Goal: Information Seeking & Learning: Check status

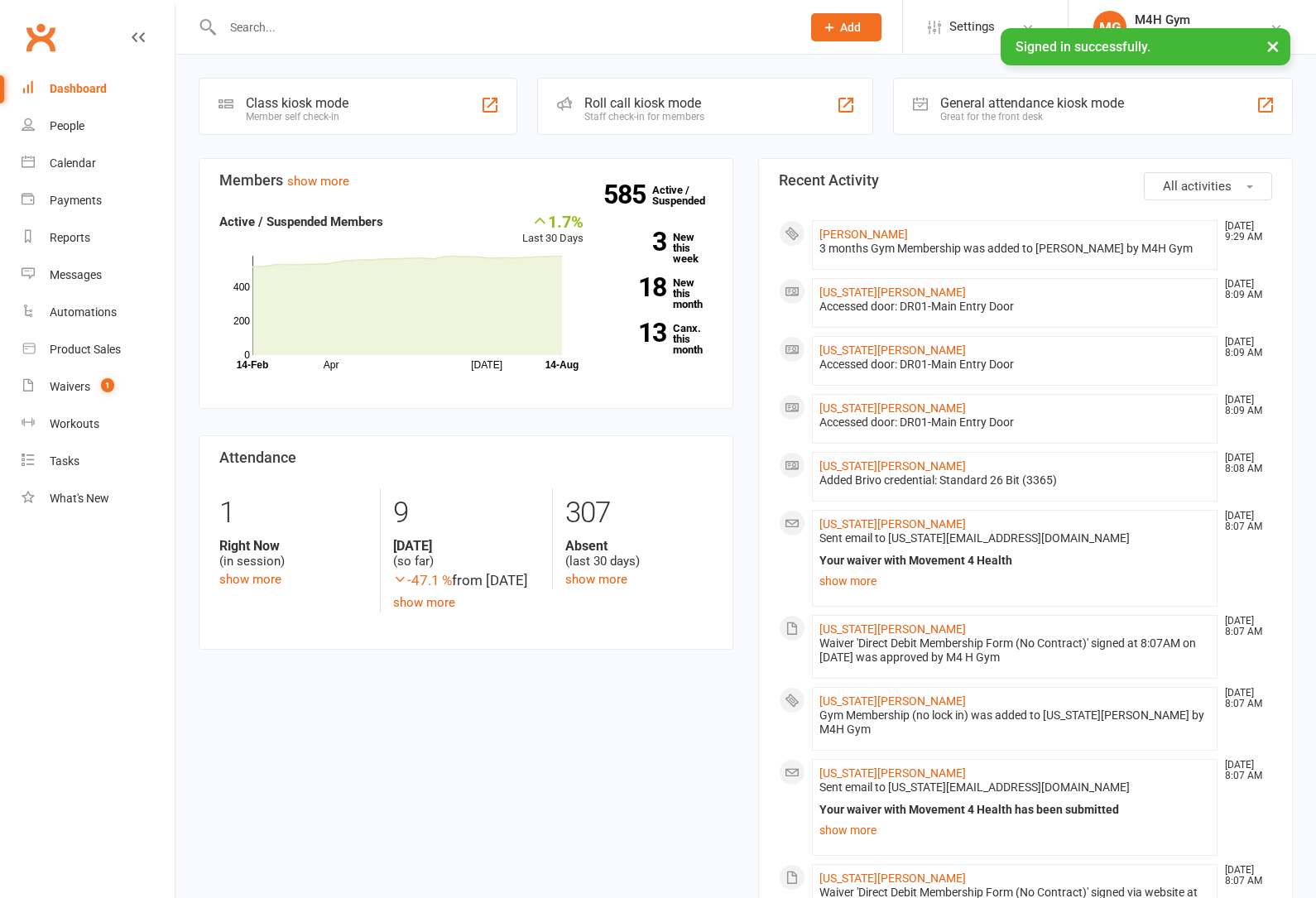
click at [262, 34] on input "text" at bounding box center [503, 27] width 572 height 23
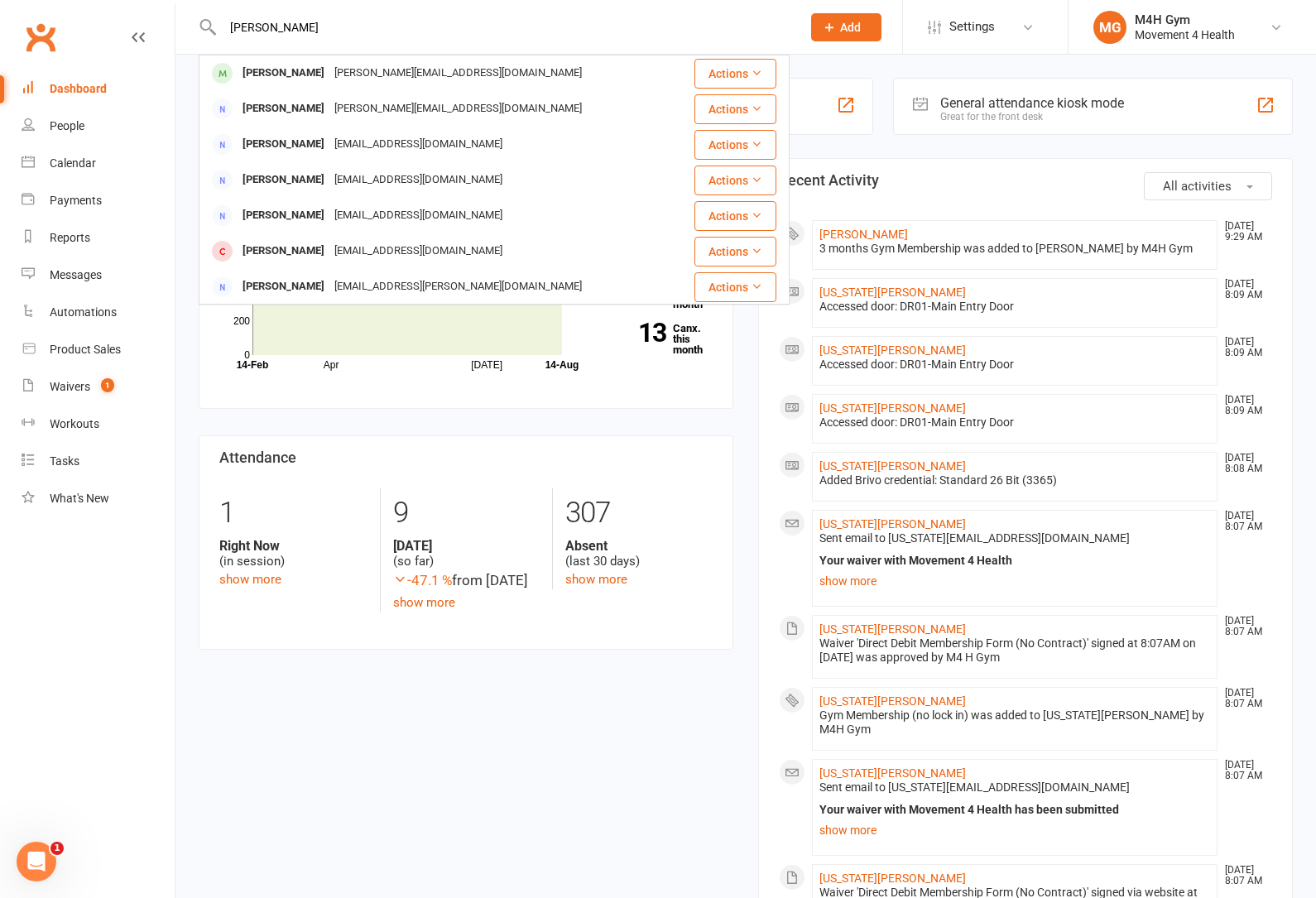
type input "[PERSON_NAME]"
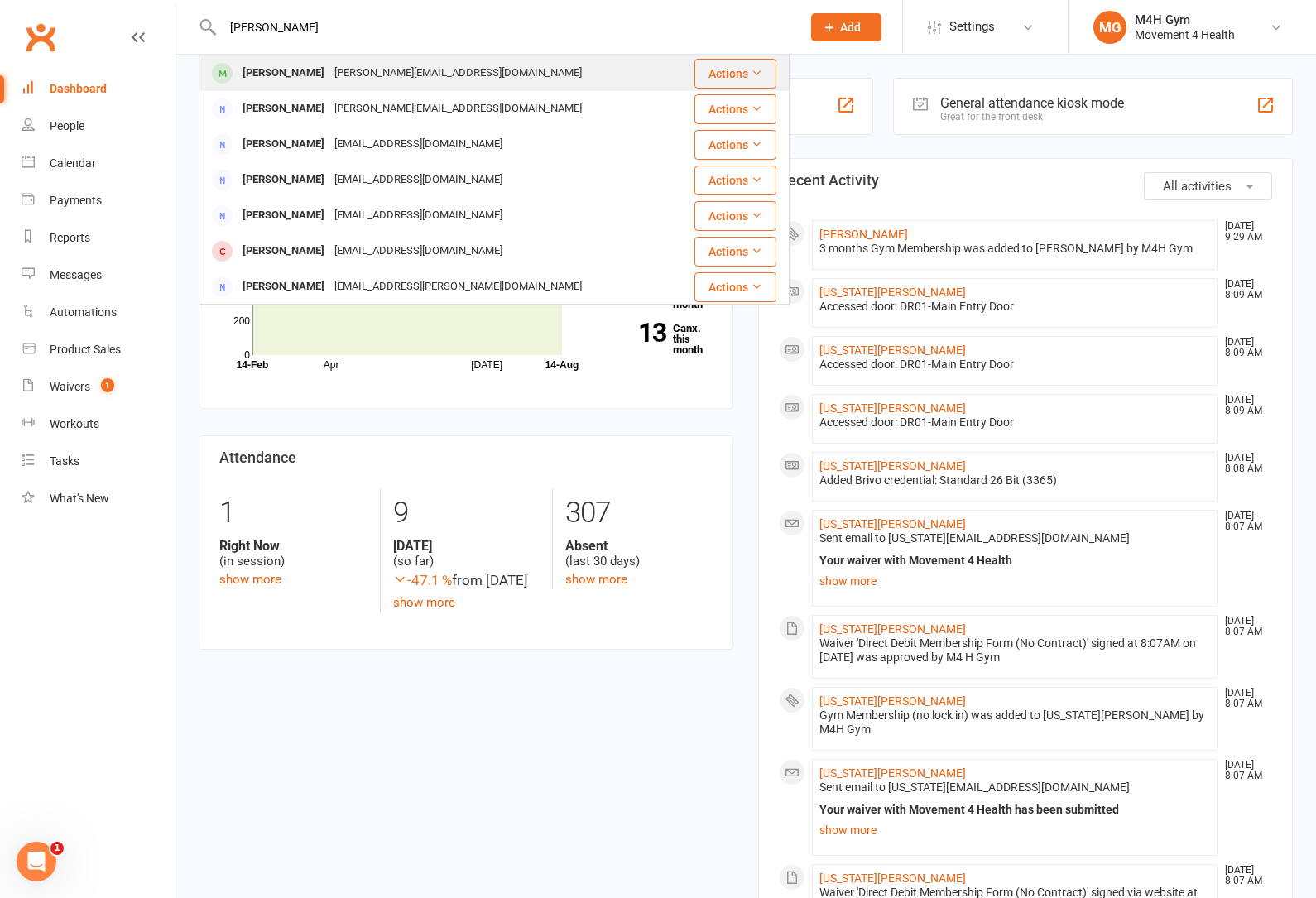
drag, startPoint x: 262, startPoint y: 35, endPoint x: 352, endPoint y: 74, distance: 98.1
click at [352, 75] on div "[PERSON_NAME][EMAIL_ADDRESS][DOMAIN_NAME]" at bounding box center [458, 73] width 257 height 24
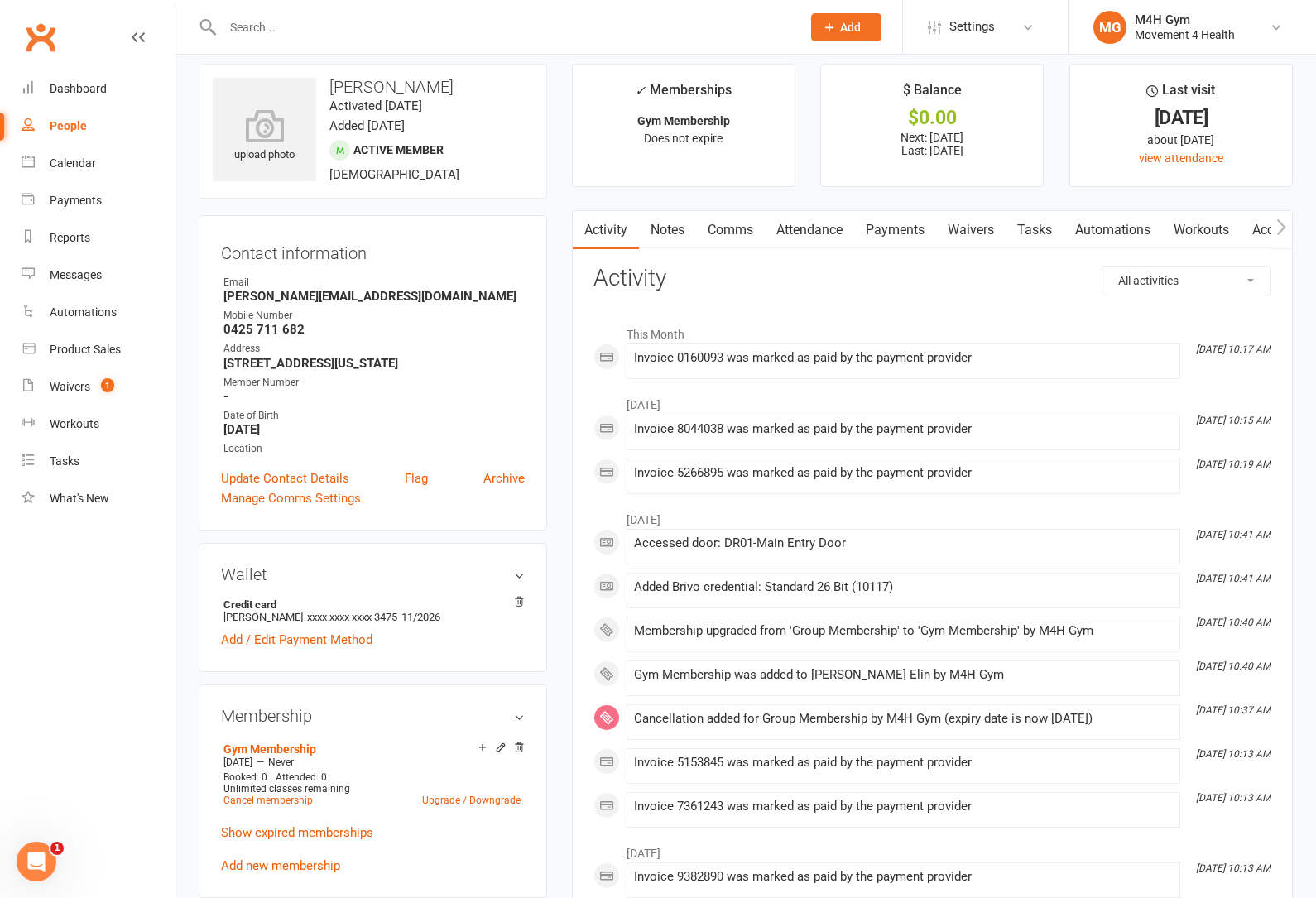
scroll to position [15, 0]
click at [894, 230] on link "Payments" at bounding box center [896, 228] width 82 height 38
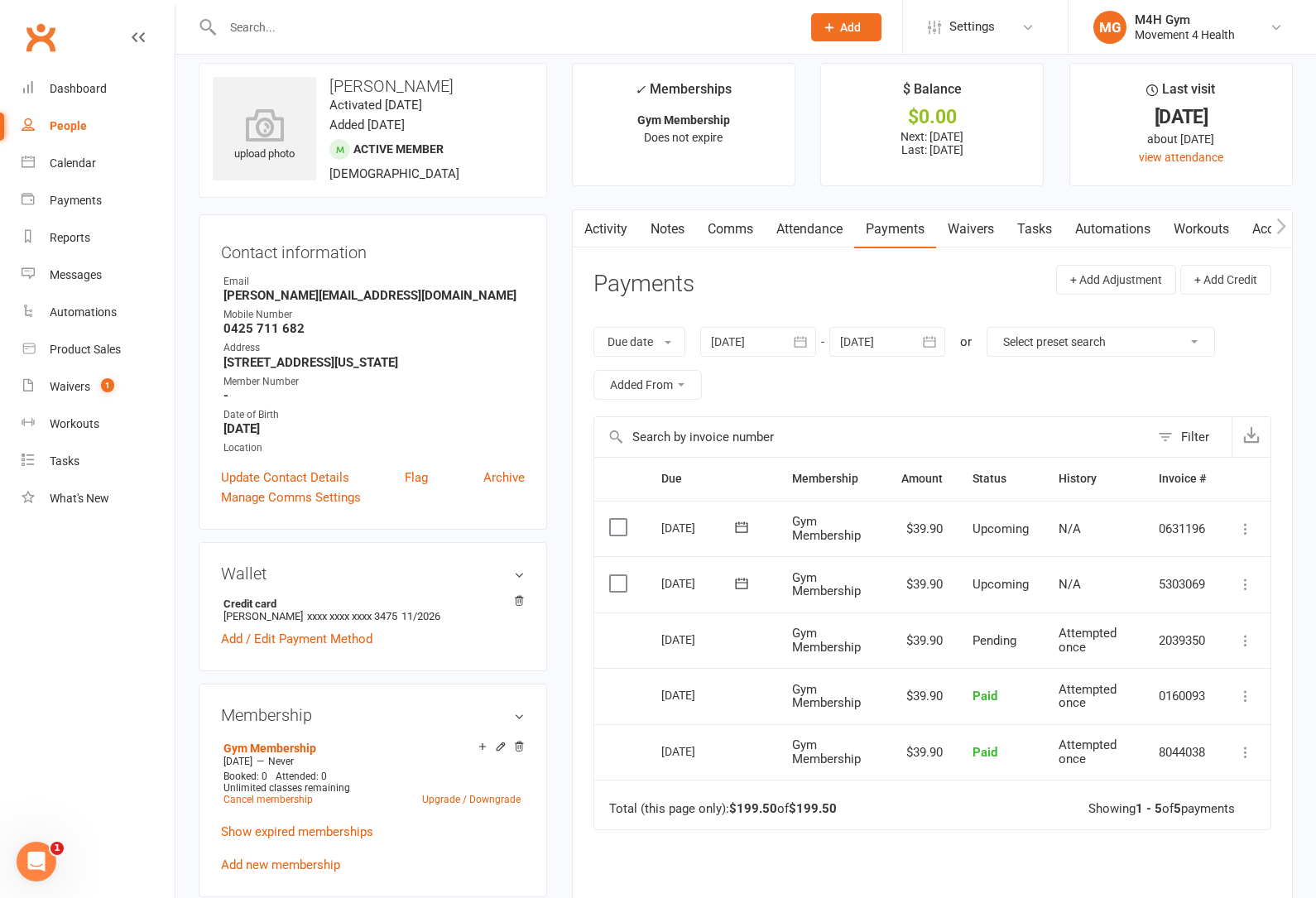
click at [598, 233] on link "Activity" at bounding box center [606, 228] width 67 height 38
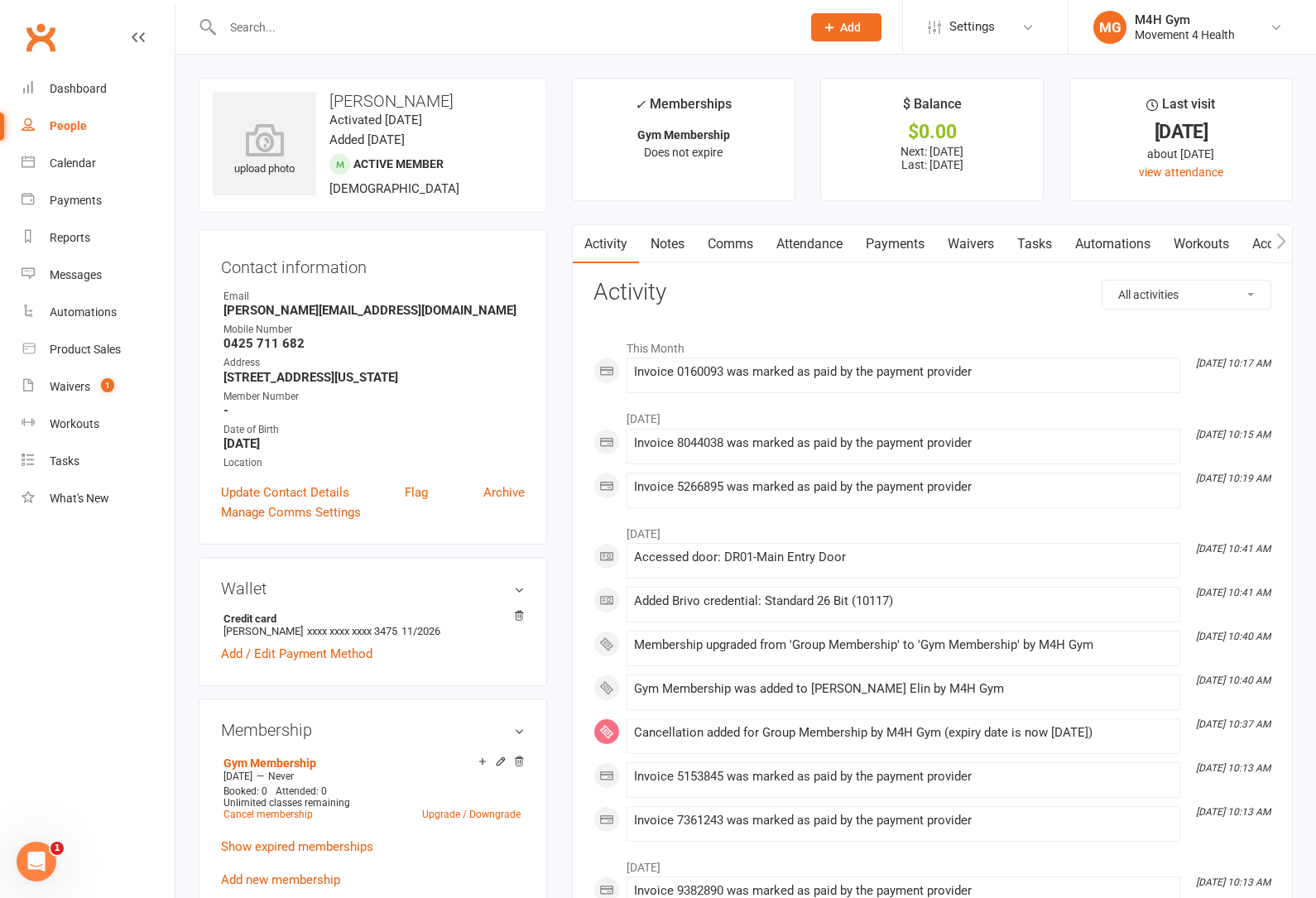
click at [802, 242] on link "Attendance" at bounding box center [810, 243] width 89 height 38
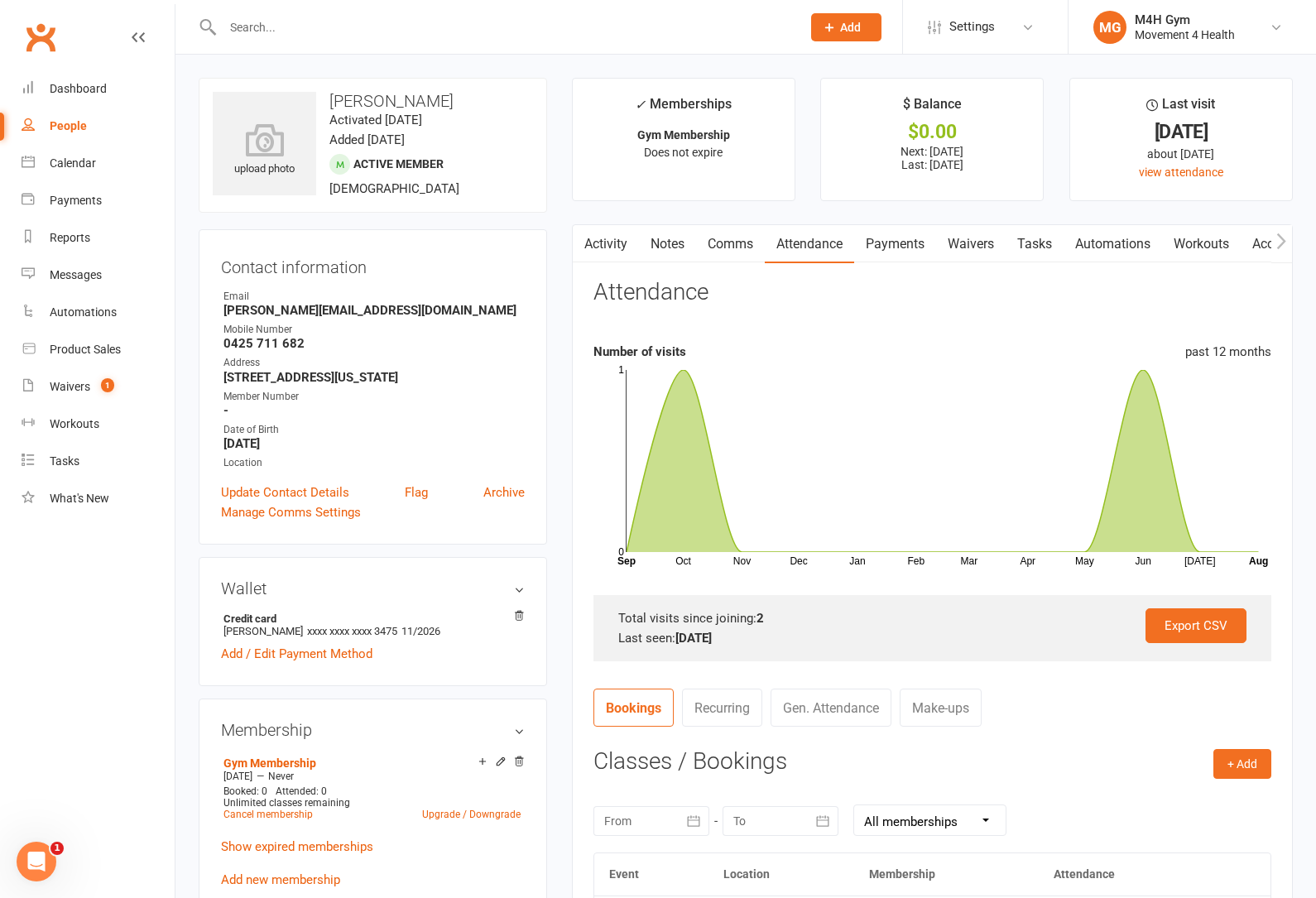
click at [902, 244] on link "Payments" at bounding box center [896, 243] width 82 height 38
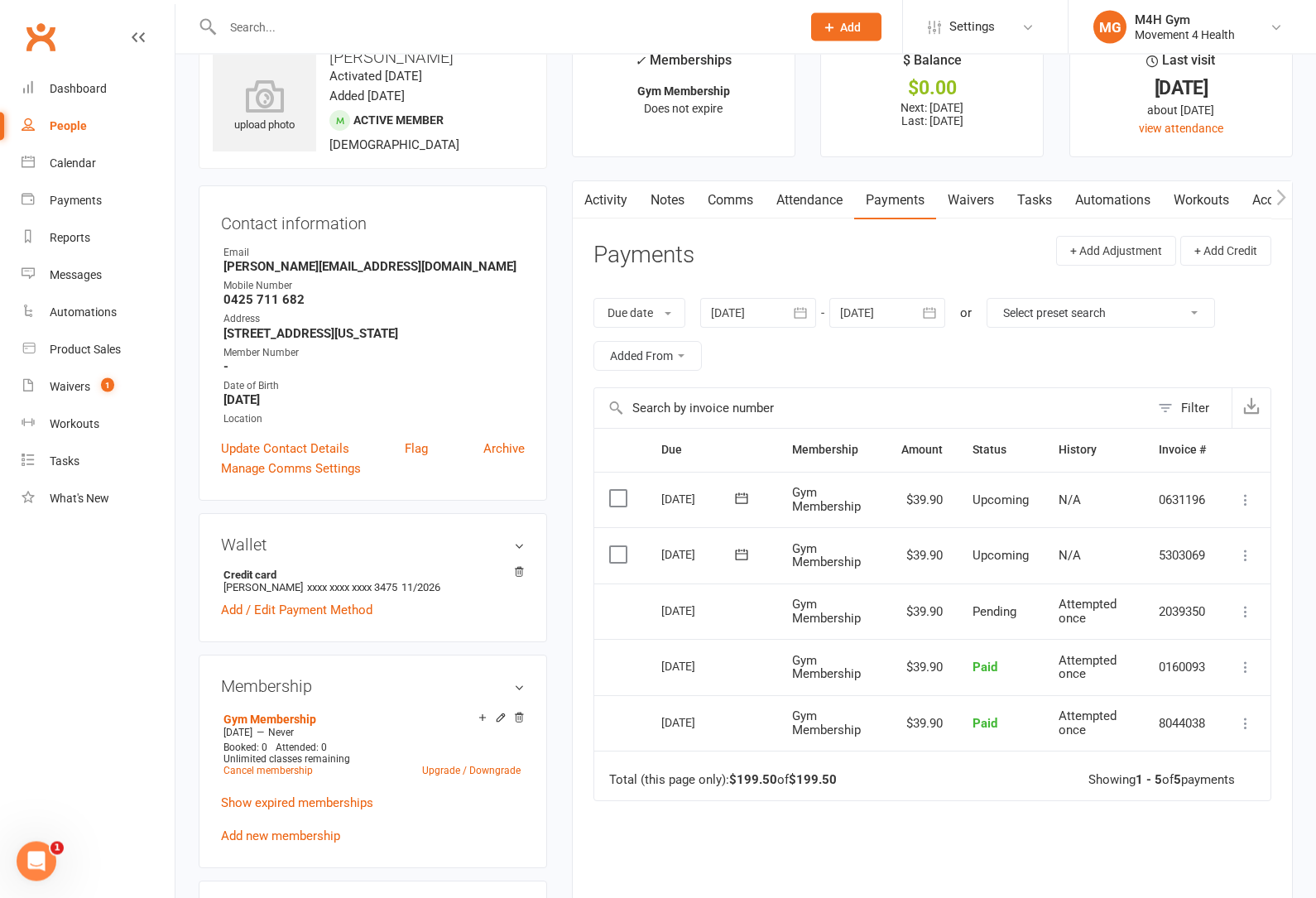
scroll to position [40, 0]
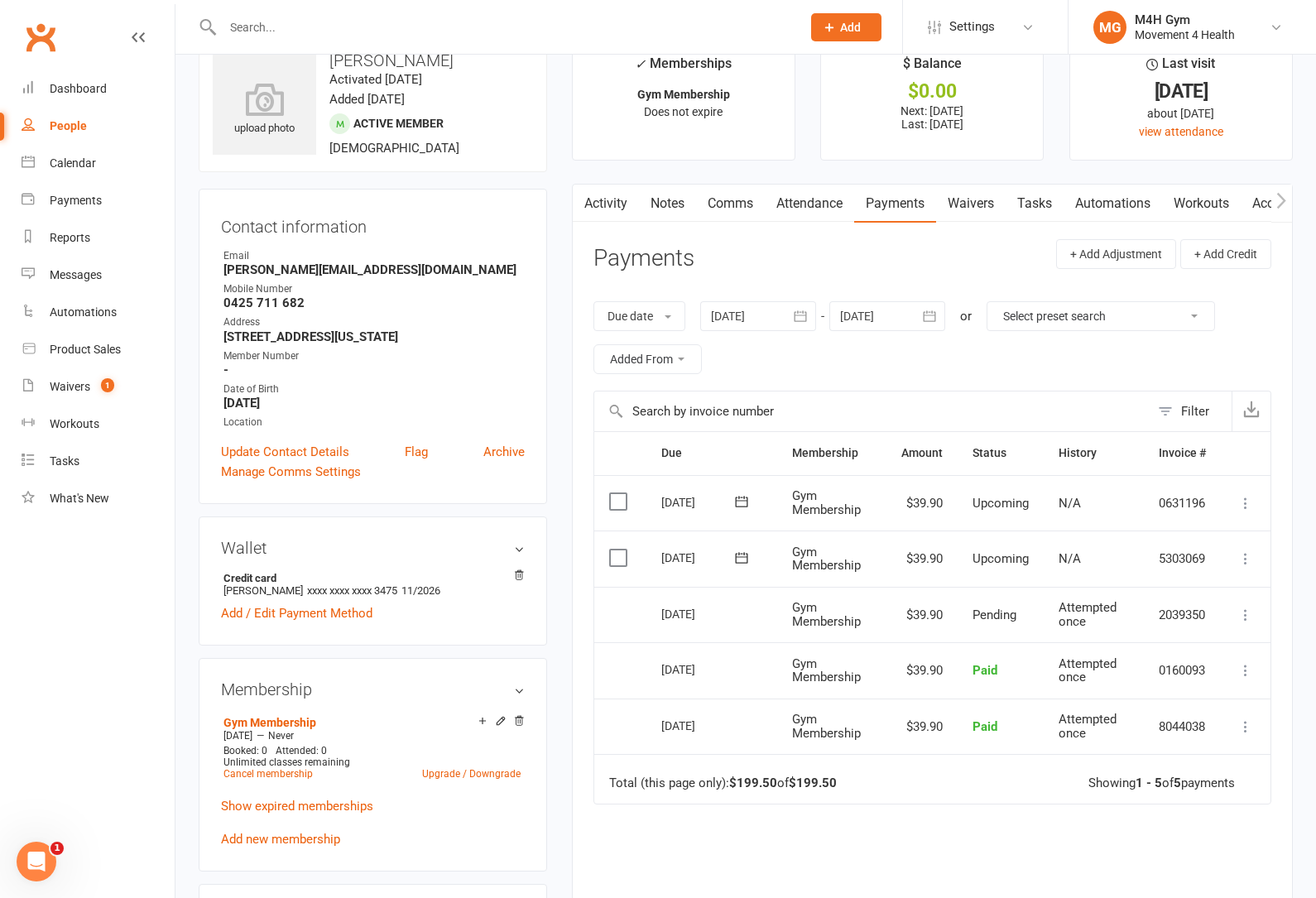
click at [615, 201] on link "Activity" at bounding box center [606, 203] width 67 height 38
